Goal: Task Accomplishment & Management: Manage account settings

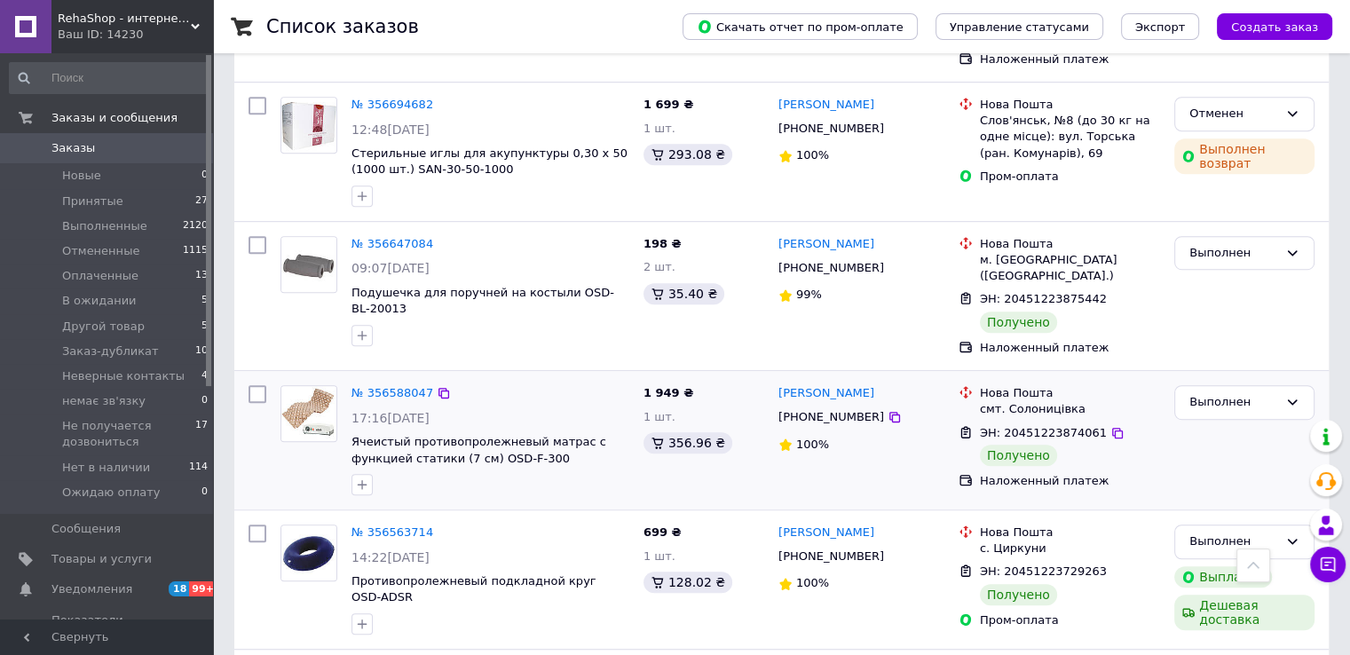
scroll to position [532, 0]
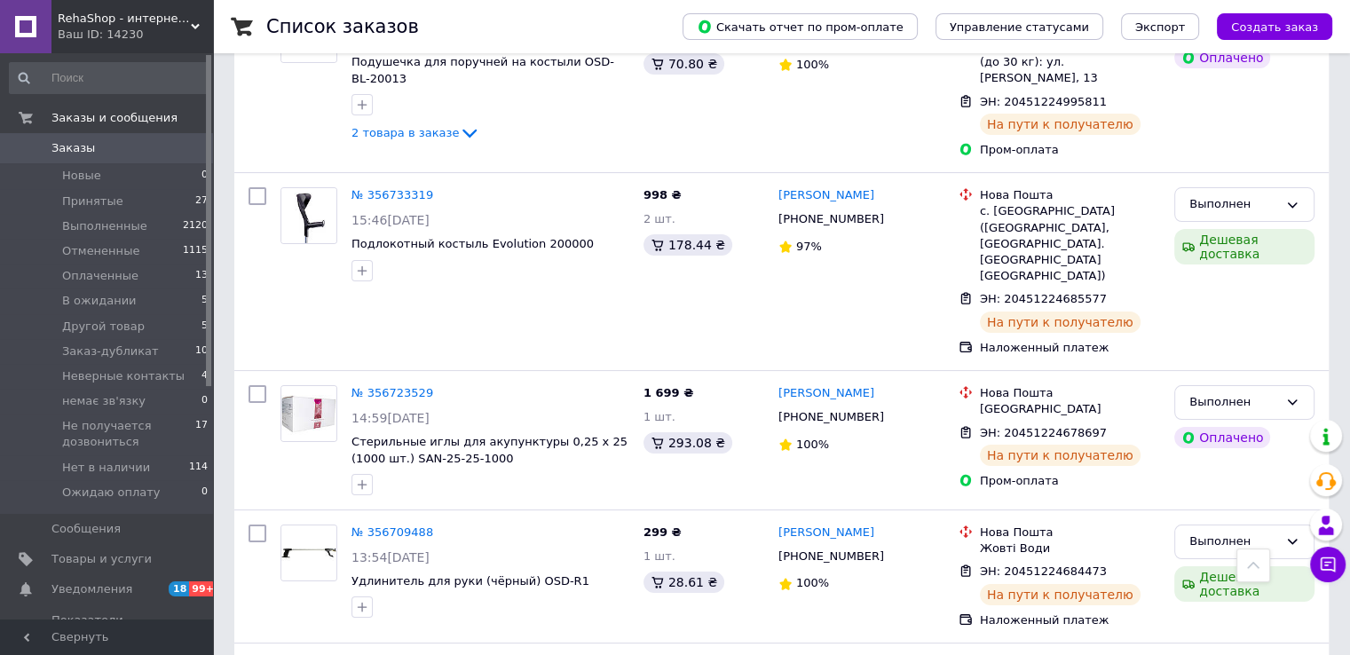
scroll to position [89, 0]
